Goal: Information Seeking & Learning: Compare options

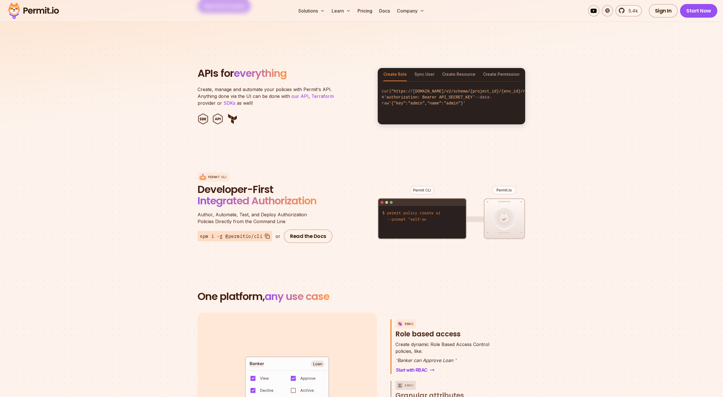
scroll to position [557, 0]
click at [368, 17] on div "Videos Blog CSL Podcast" at bounding box center [357, 44] width 57 height 54
click at [367, 10] on link "Pricing" at bounding box center [364, 10] width 19 height 11
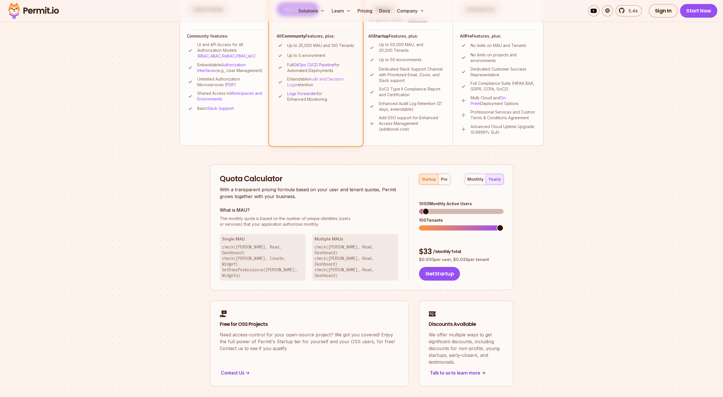
scroll to position [222, 0]
click at [445, 180] on div "pro" at bounding box center [444, 179] width 7 height 6
click at [469, 207] on span at bounding box center [468, 210] width 7 height 7
click at [474, 178] on div "monthly" at bounding box center [475, 179] width 16 height 6
click at [504, 207] on span at bounding box center [500, 210] width 7 height 7
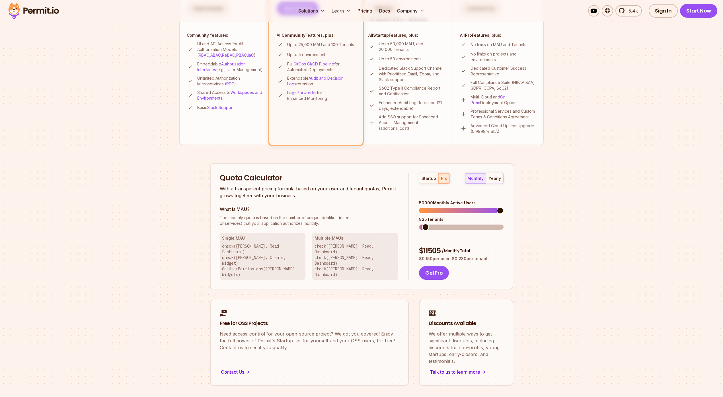
click at [422, 224] on span at bounding box center [425, 227] width 7 height 7
drag, startPoint x: 422, startPoint y: 222, endPoint x: 450, endPoint y: 223, distance: 27.6
click at [450, 223] on div "startup pro monthly yearly 50000 Monthly Active Users 835 Tenants $ 11505 / Mon…" at bounding box center [456, 226] width 94 height 107
click at [469, 224] on span at bounding box center [468, 227] width 7 height 7
click at [422, 181] on button "startup" at bounding box center [428, 178] width 19 height 10
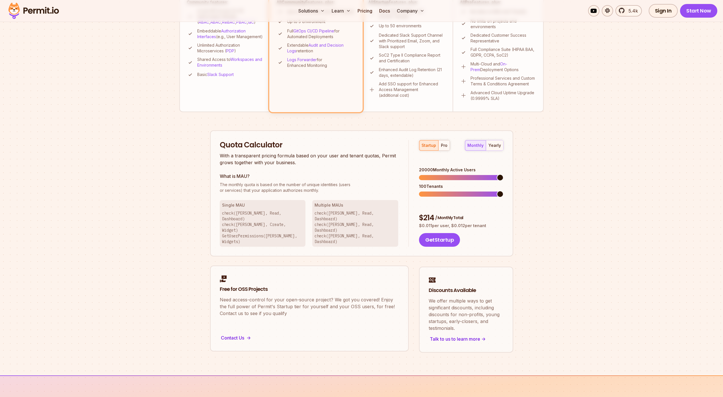
scroll to position [256, 0]
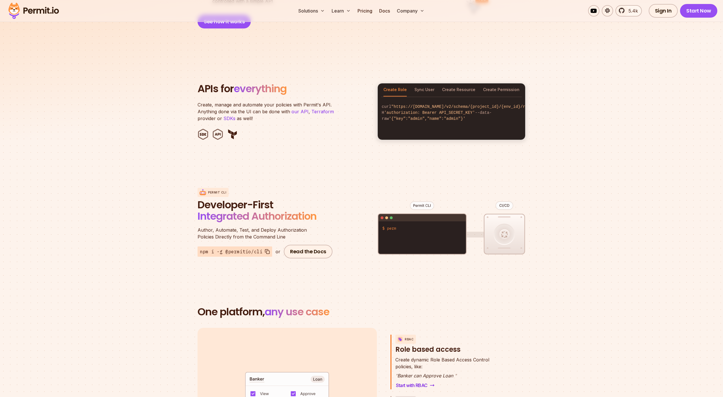
scroll to position [557, 0]
